Goal: Find specific page/section: Find specific page/section

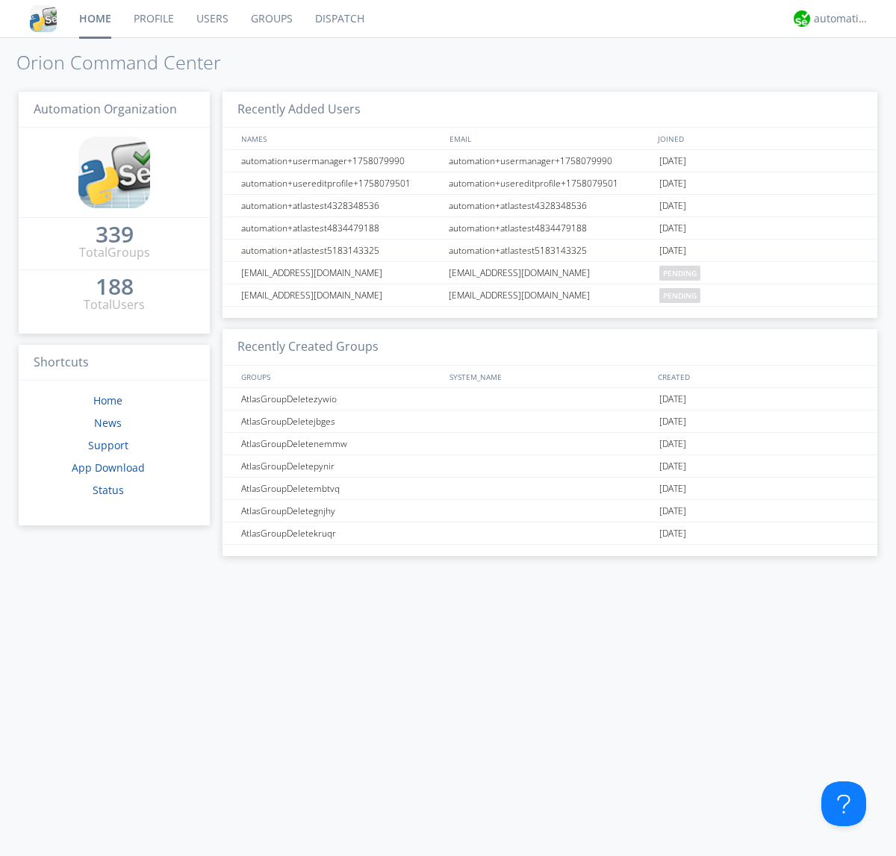
click at [270, 19] on link "Groups" at bounding box center [272, 18] width 64 height 37
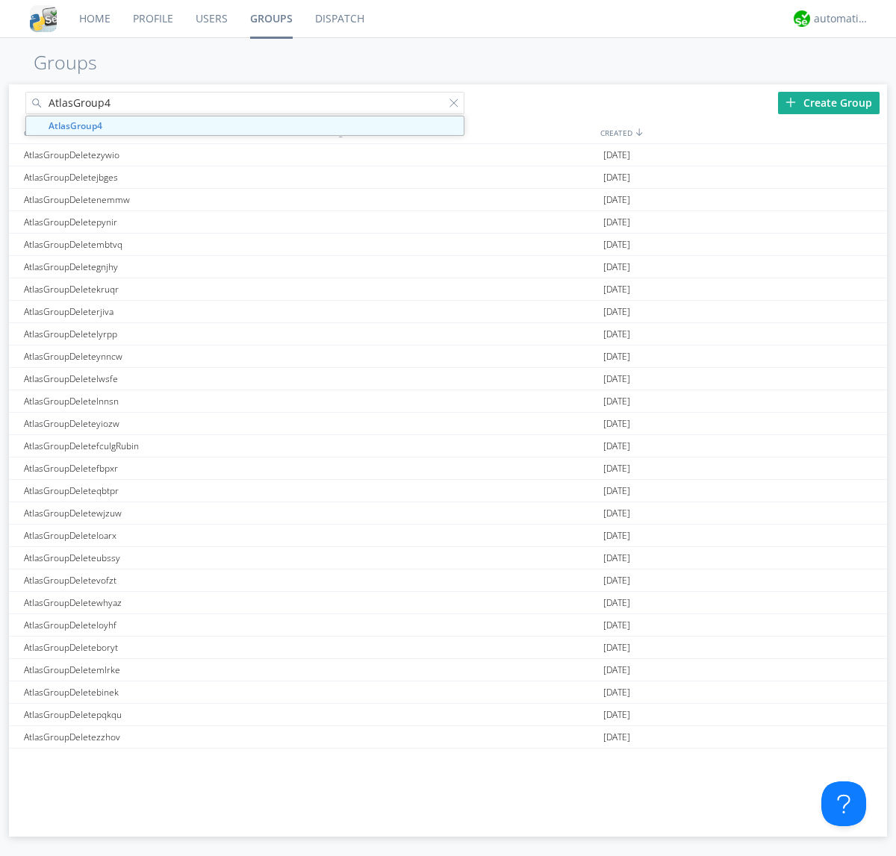
type input "AtlasGroup4"
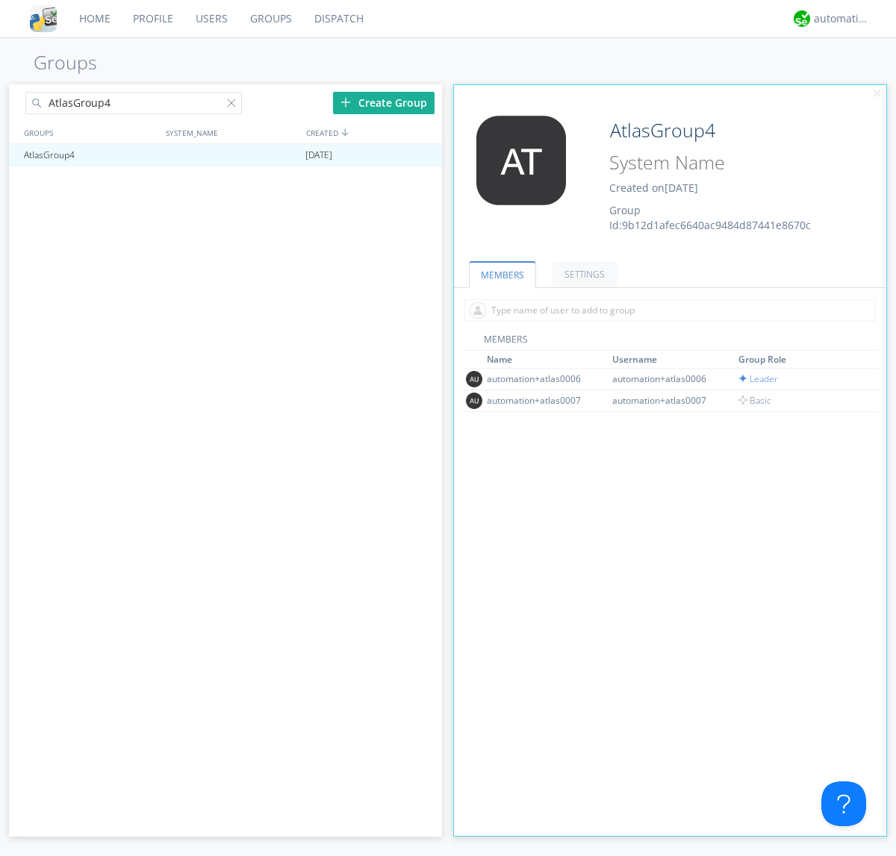
click at [582, 274] on link "SETTINGS" at bounding box center [584, 274] width 64 height 26
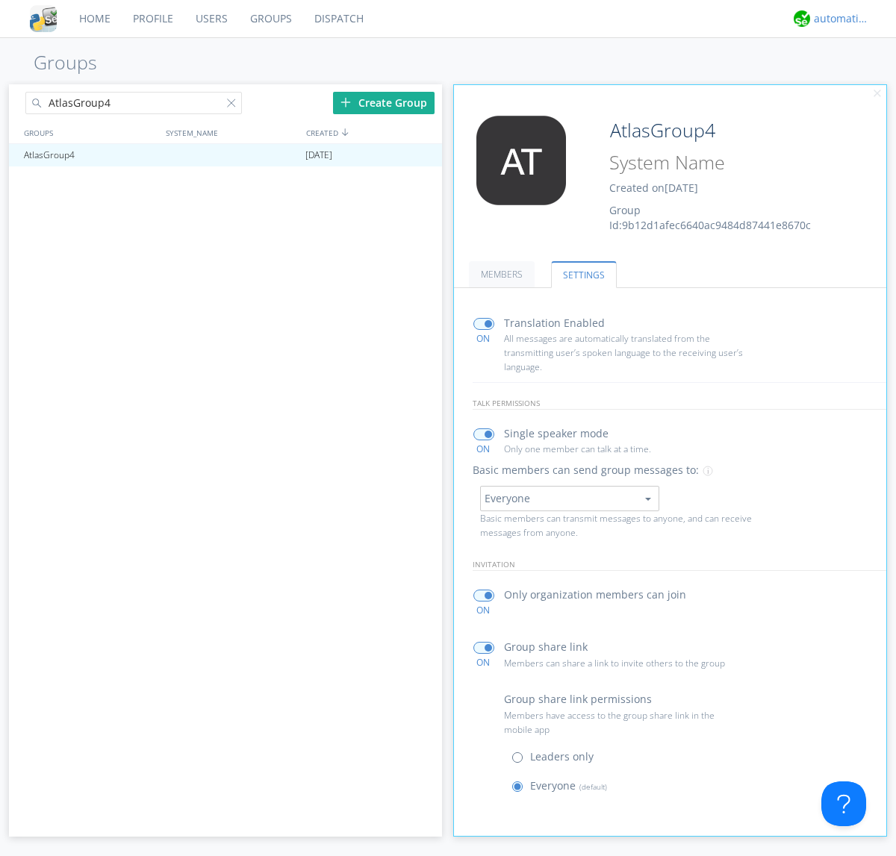
click at [837, 19] on div "automation+atlas" at bounding box center [842, 18] width 56 height 15
